Goal: Transaction & Acquisition: Purchase product/service

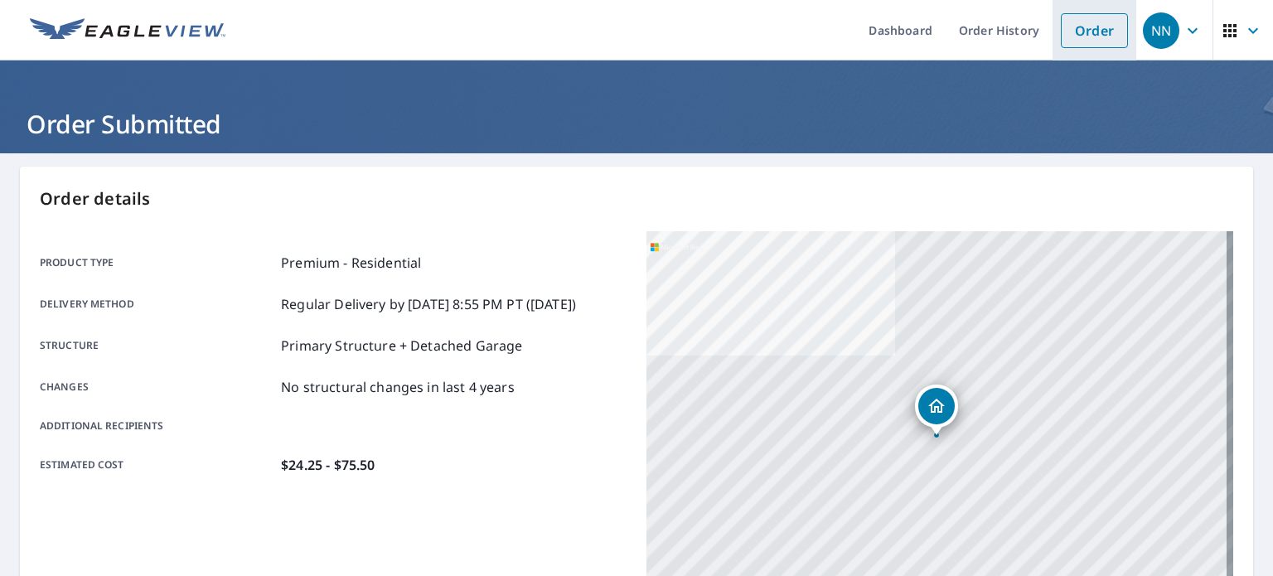
drag, startPoint x: 0, startPoint y: 0, endPoint x: 1095, endPoint y: 31, distance: 1095.3
click at [1095, 31] on link "Order" at bounding box center [1094, 30] width 67 height 35
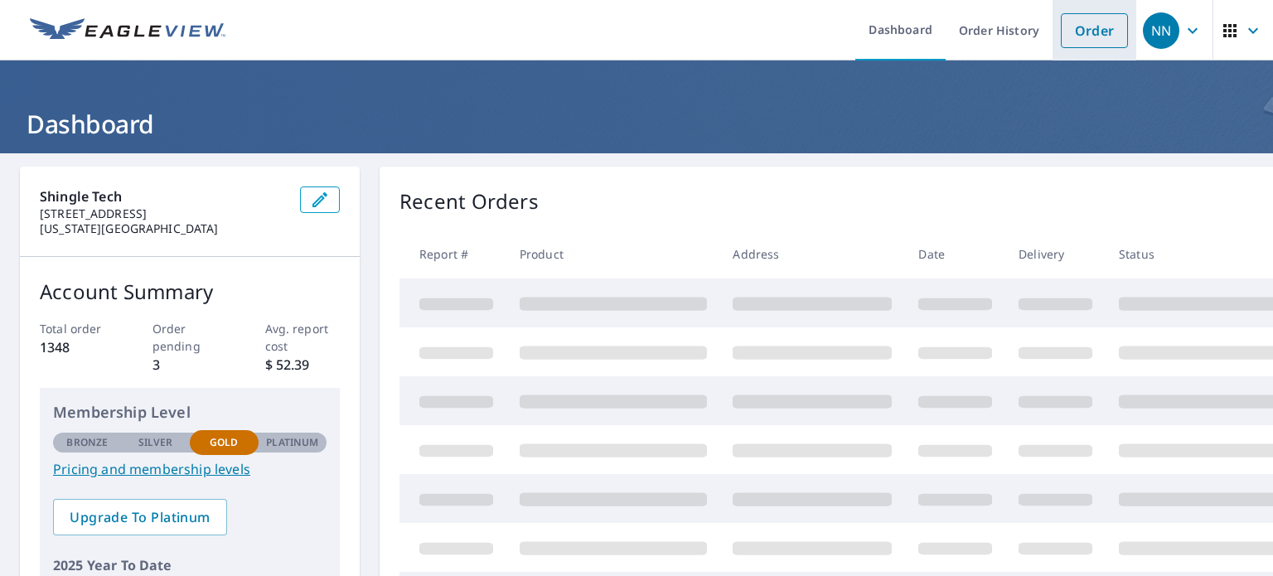
click at [1086, 32] on link "Order" at bounding box center [1094, 30] width 67 height 35
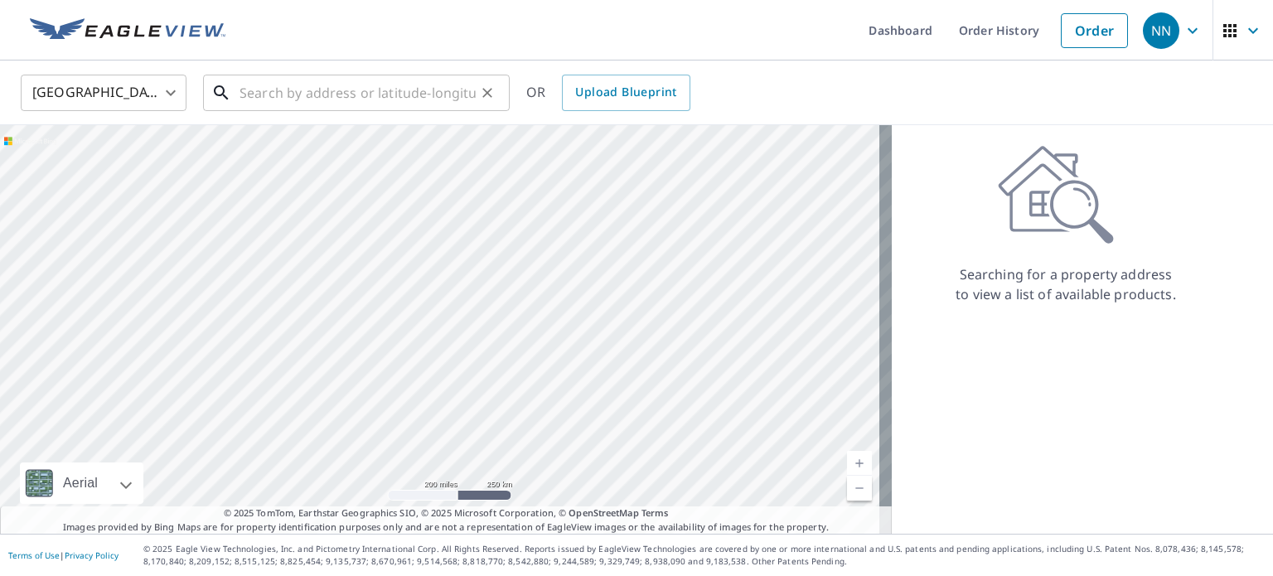
click at [341, 90] on input "text" at bounding box center [358, 93] width 236 height 46
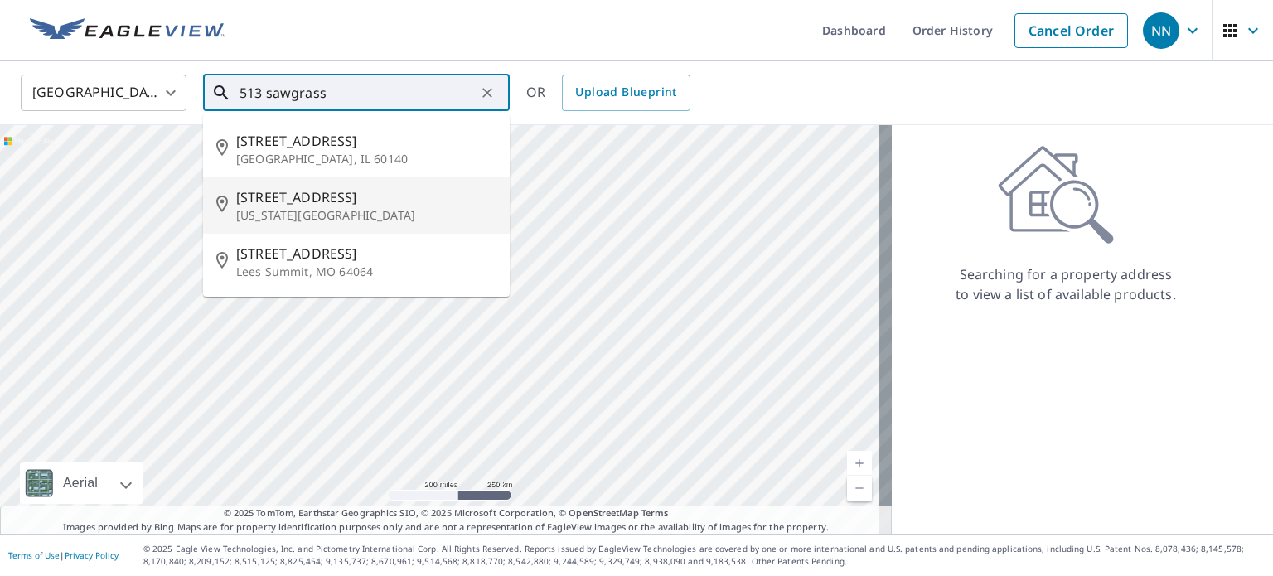
click at [266, 213] on p "Washington, MO 63090" at bounding box center [366, 215] width 260 height 17
type input "513 Sawgrass Ct Washington, MO 63090"
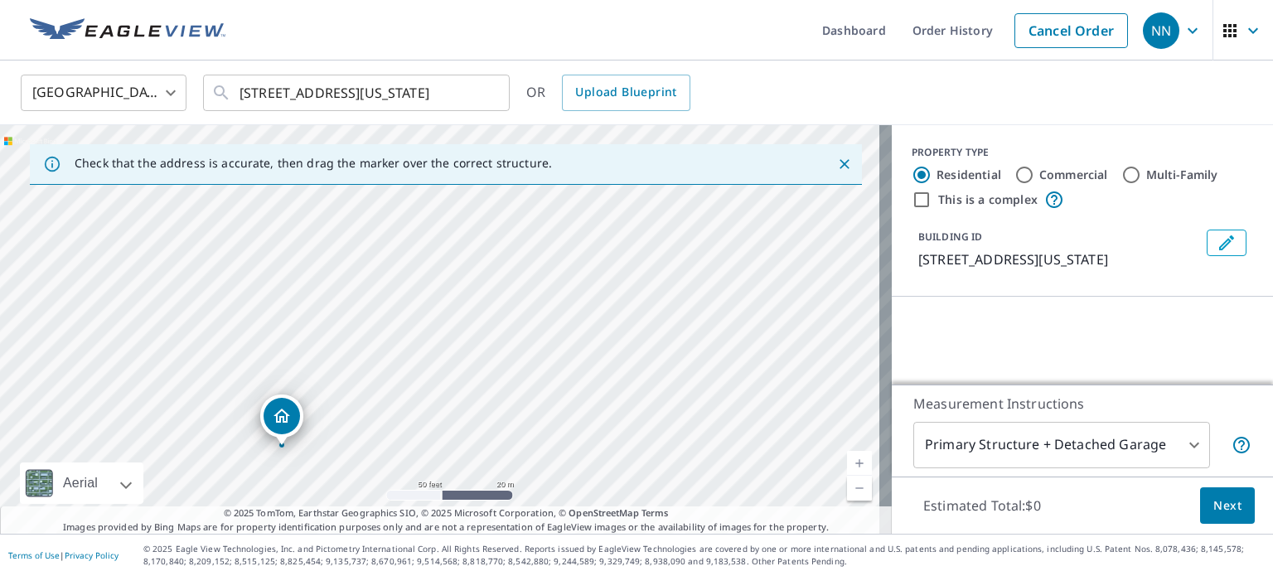
drag, startPoint x: 339, startPoint y: 393, endPoint x: 397, endPoint y: 384, distance: 58.7
click at [397, 384] on div "513 Sawgrass Ct Washington, MO 63090" at bounding box center [446, 329] width 892 height 409
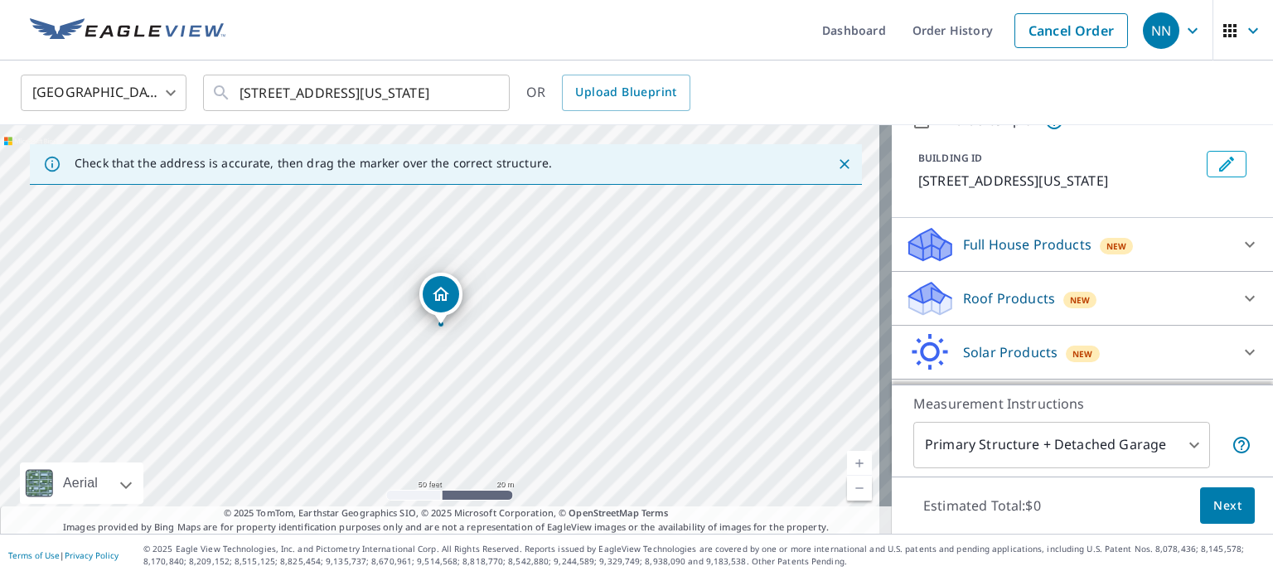
scroll to position [80, 0]
click at [1240, 294] on icon at bounding box center [1250, 298] width 20 height 20
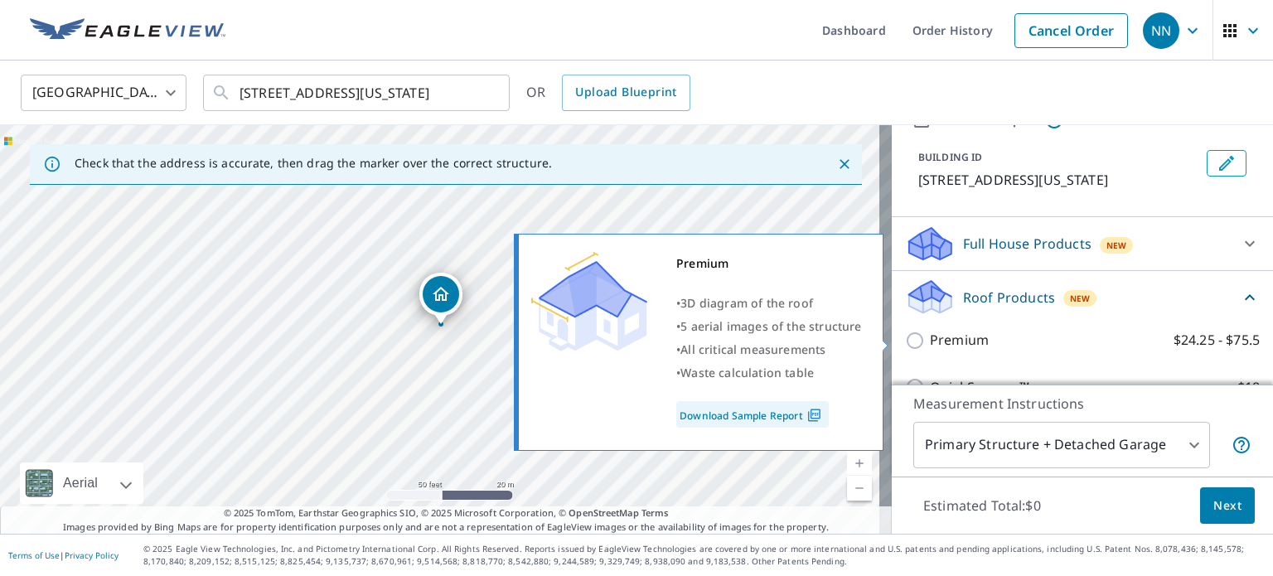
click at [905, 337] on input "Premium $24.25 - $75.5" at bounding box center [917, 341] width 25 height 20
checkbox input "true"
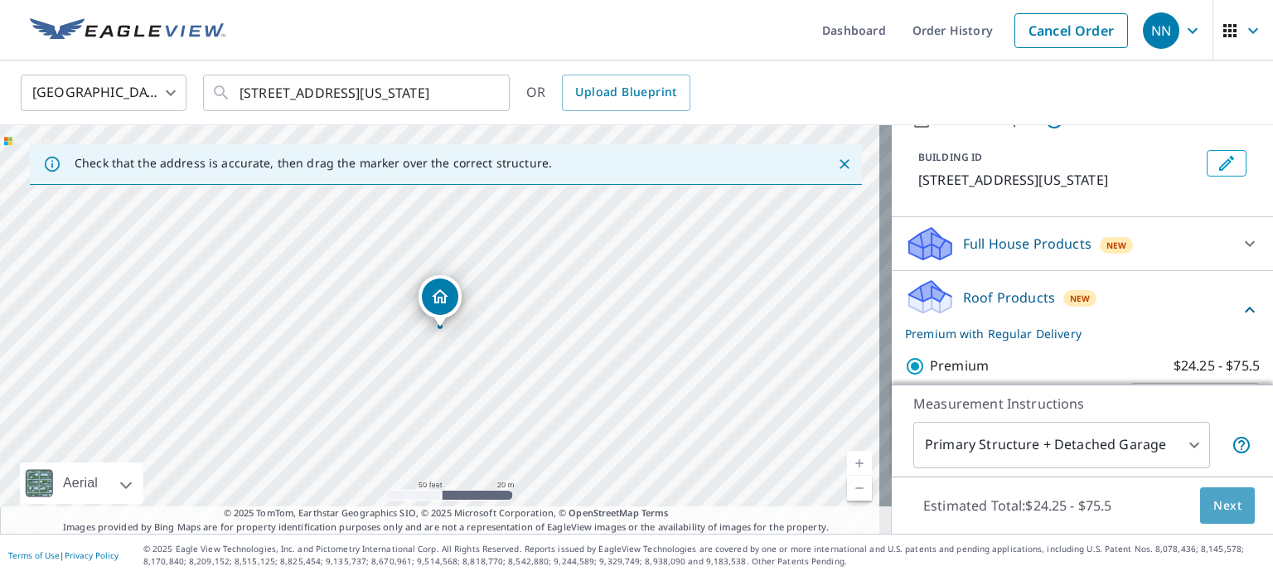
click at [1222, 504] on span "Next" at bounding box center [1227, 506] width 28 height 21
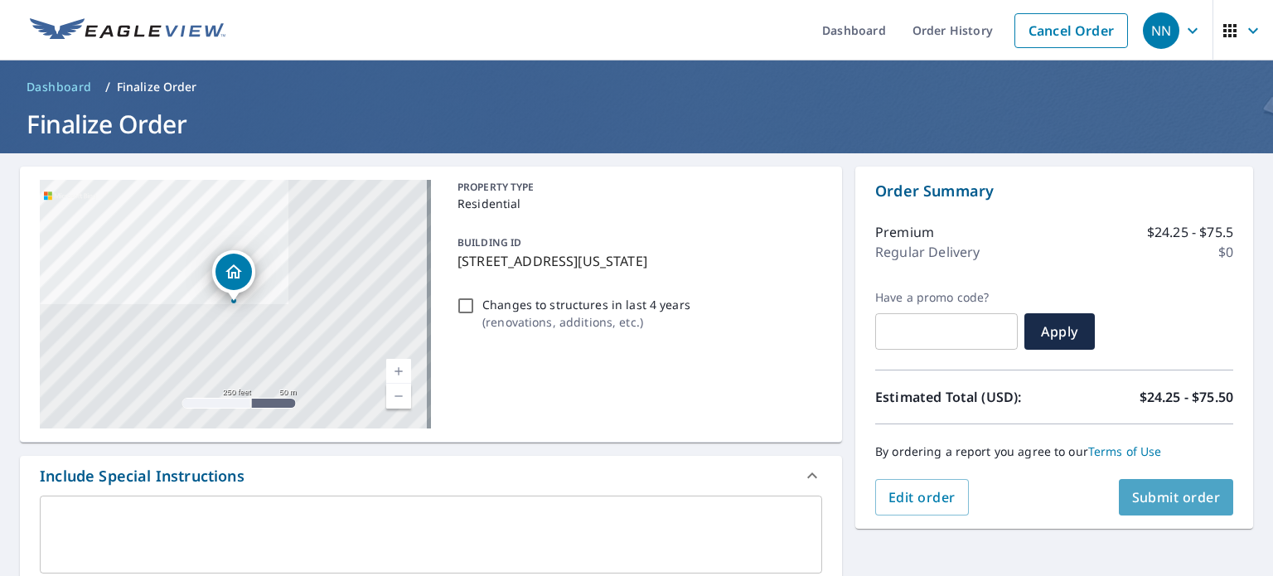
click at [1150, 493] on span "Submit order" at bounding box center [1176, 497] width 89 height 18
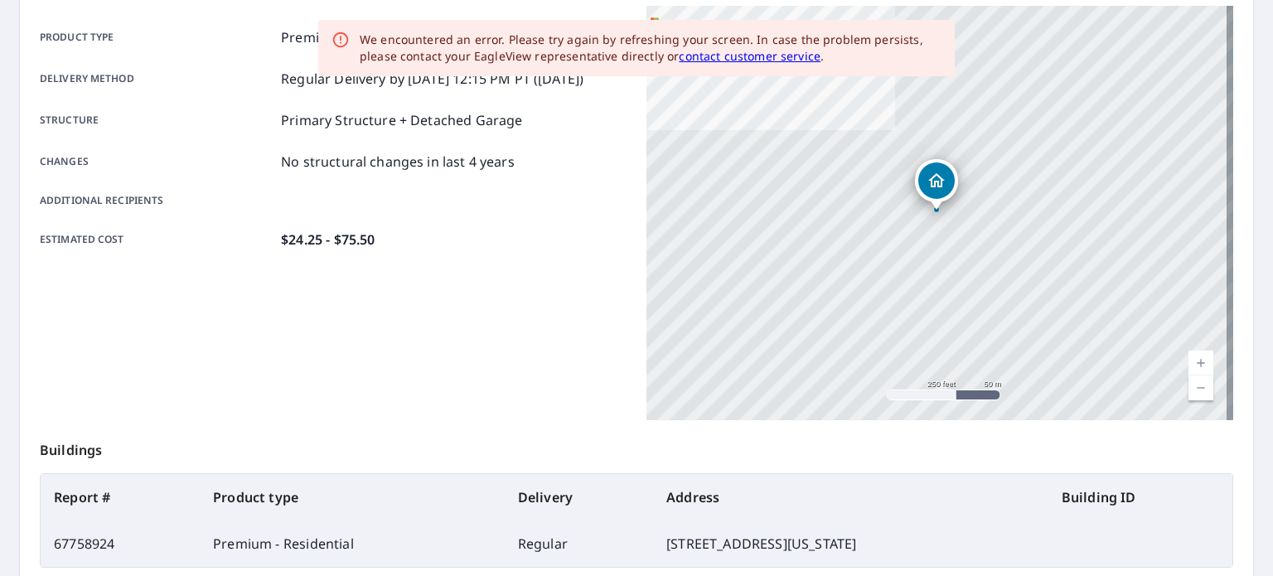
scroll to position [228, 0]
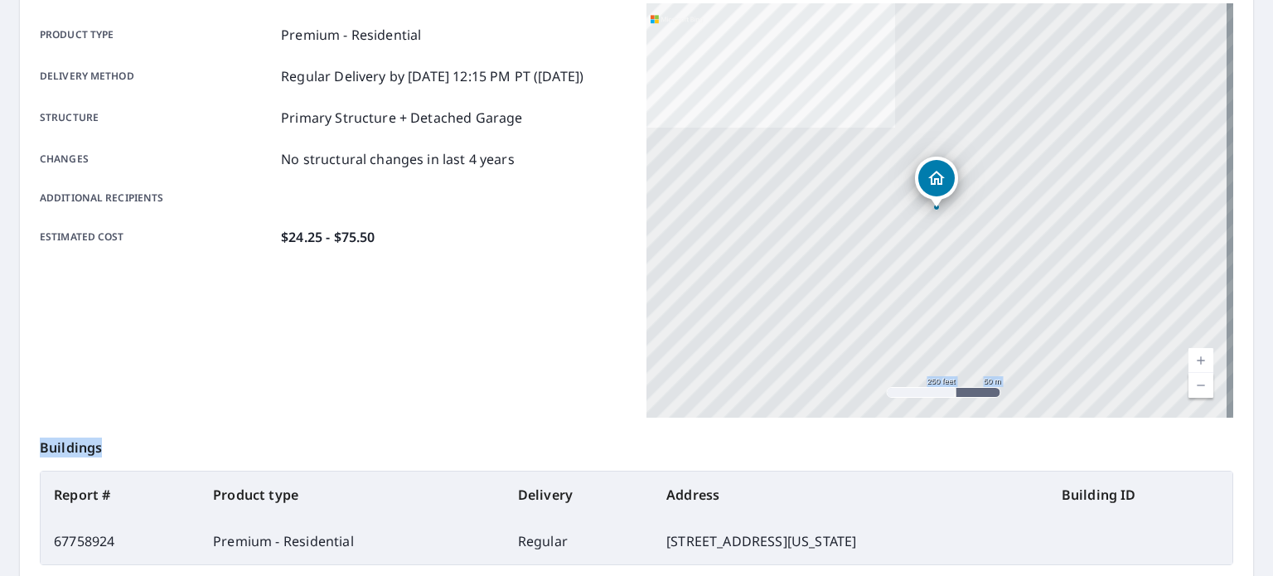
drag, startPoint x: 1251, startPoint y: 394, endPoint x: 1253, endPoint y: 430, distance: 36.6
click at [1253, 430] on main "Order details Product type Premium - Residential Delivery method Regular Delive…" at bounding box center [636, 315] width 1273 height 780
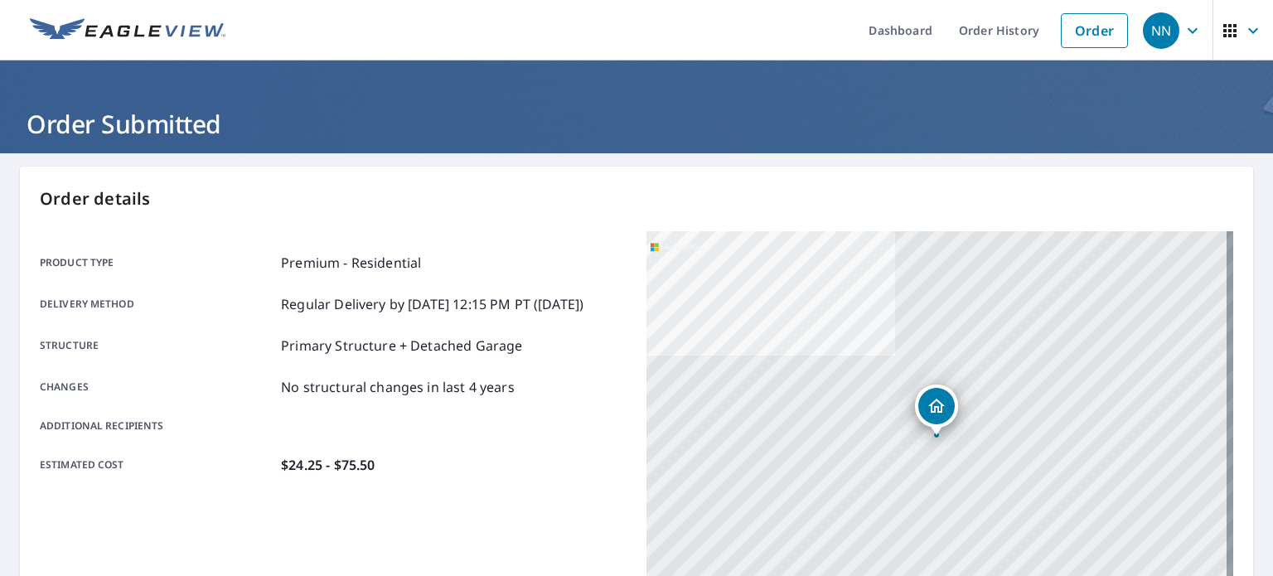
scroll to position [0, 0]
click at [972, 26] on link "Order History" at bounding box center [999, 30] width 107 height 61
